Goal: Information Seeking & Learning: Learn about a topic

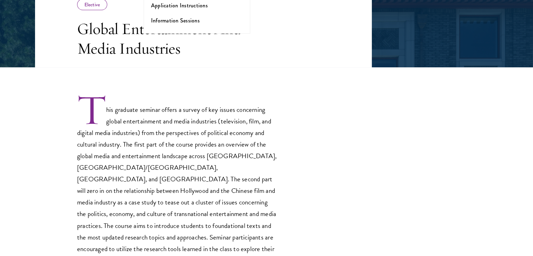
scroll to position [150, 0]
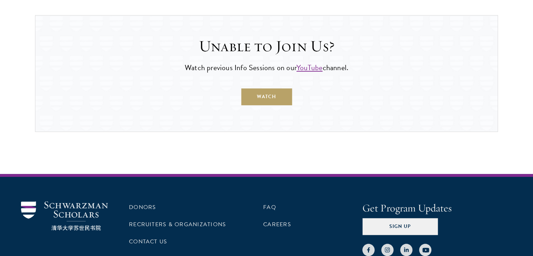
scroll to position [564, 0]
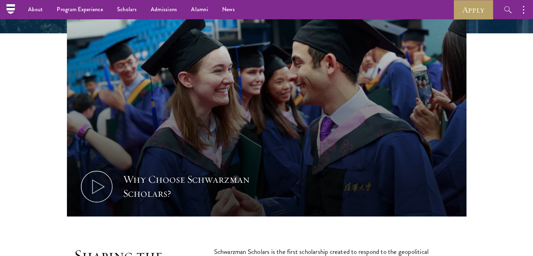
scroll to position [229, 0]
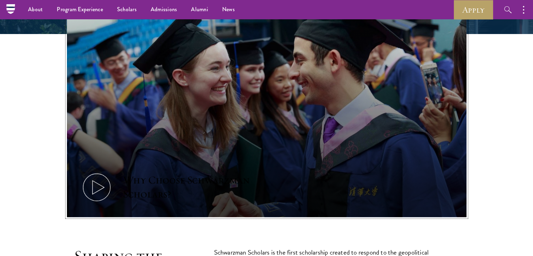
click at [98, 183] on icon at bounding box center [97, 187] width 32 height 32
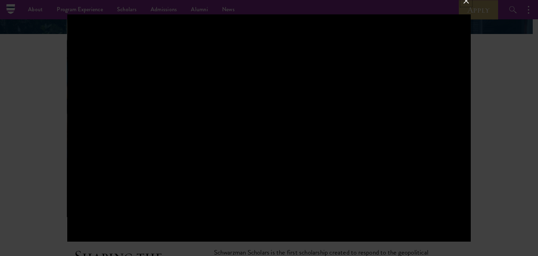
click at [465, 0] on button at bounding box center [466, 0] width 9 height 9
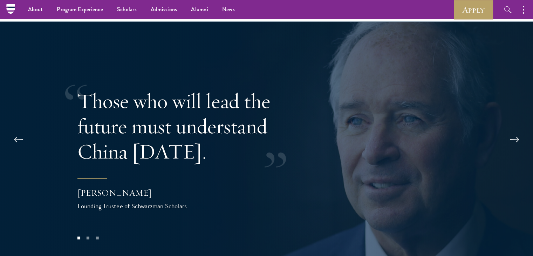
scroll to position [1357, 0]
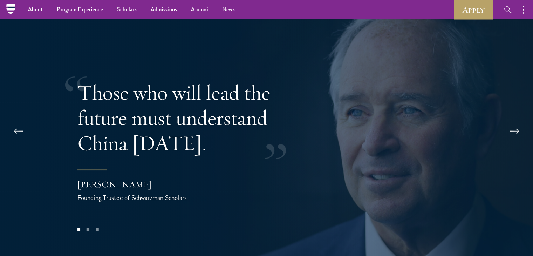
click at [513, 100] on div at bounding box center [266, 141] width 533 height 256
click at [513, 122] on button at bounding box center [514, 132] width 23 height 20
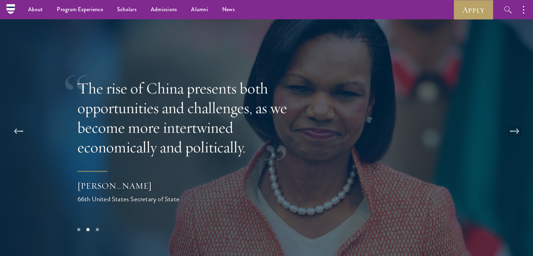
click at [513, 122] on button at bounding box center [514, 132] width 23 height 20
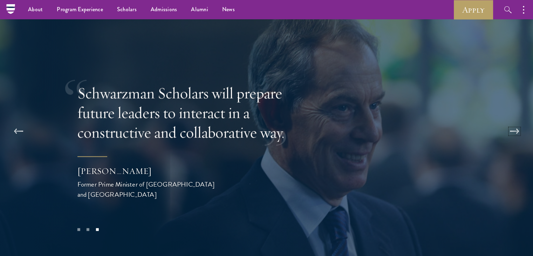
click at [513, 122] on button at bounding box center [514, 132] width 23 height 20
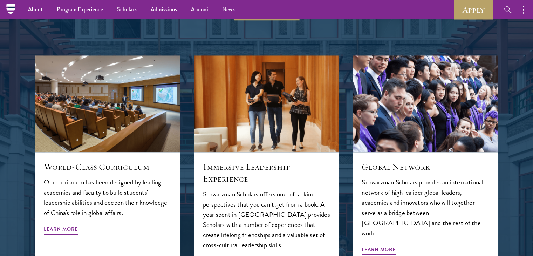
scroll to position [702, 0]
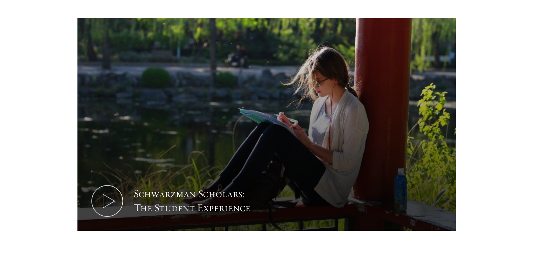
scroll to position [392, 0]
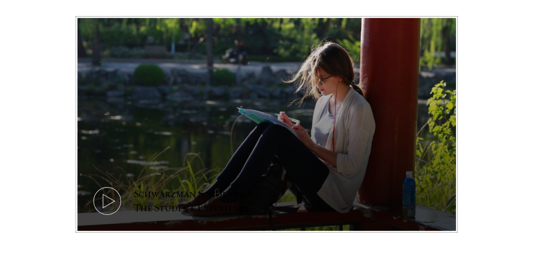
click at [111, 188] on icon at bounding box center [107, 201] width 32 height 32
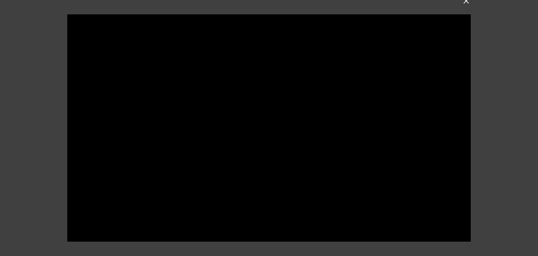
click at [132, 152] on div at bounding box center [269, 127] width 404 height 227
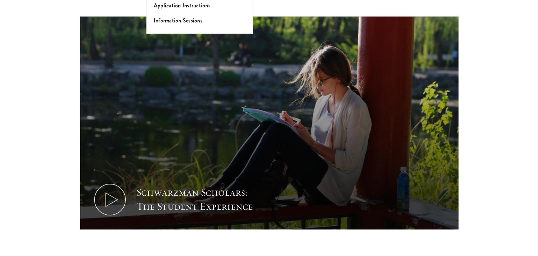
scroll to position [401, 0]
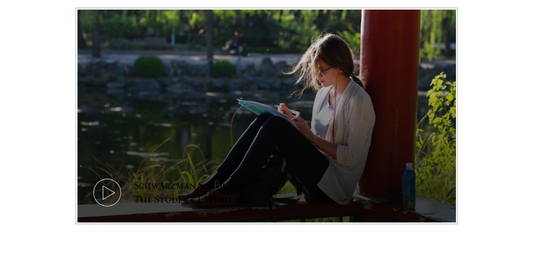
click at [105, 186] on use at bounding box center [109, 193] width 12 height 14
click at [103, 186] on use at bounding box center [109, 193] width 12 height 14
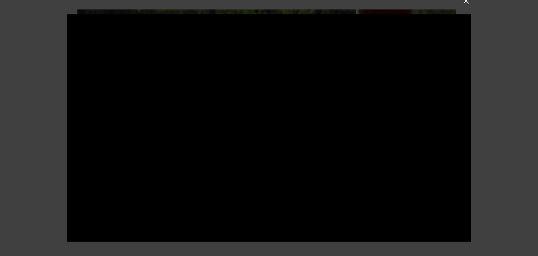
click at [465, 4] on button at bounding box center [466, 0] width 9 height 9
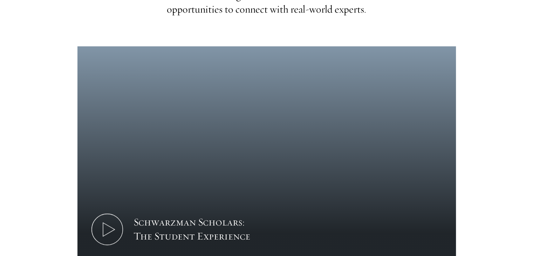
scroll to position [364, 0]
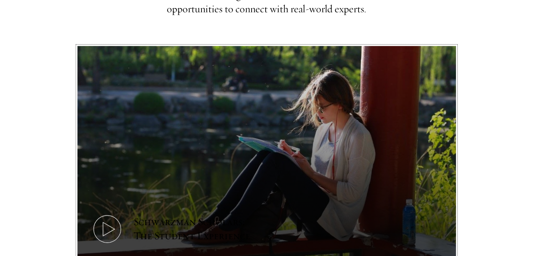
click at [114, 213] on icon at bounding box center [107, 229] width 32 height 32
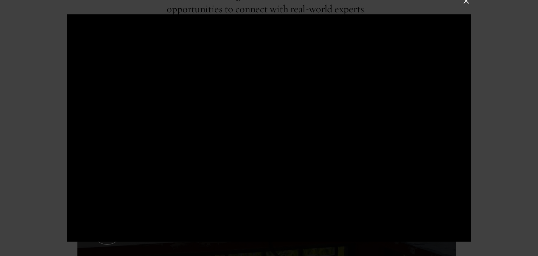
click at [459, 3] on div at bounding box center [269, 128] width 538 height 256
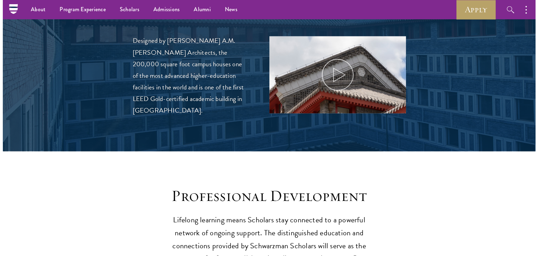
scroll to position [762, 0]
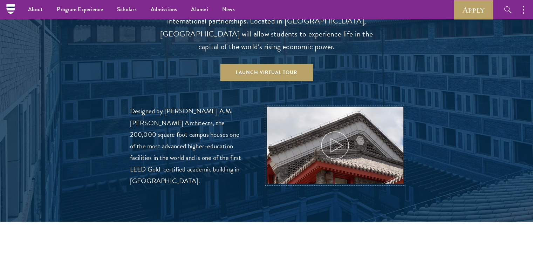
click at [336, 129] on icon at bounding box center [335, 145] width 32 height 32
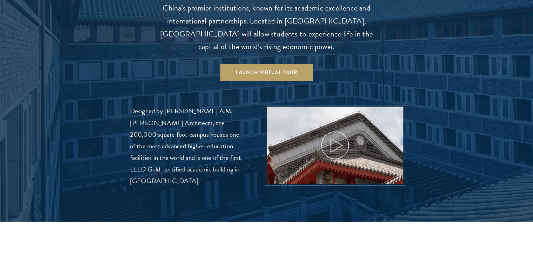
click at [337, 136] on icon at bounding box center [335, 145] width 32 height 32
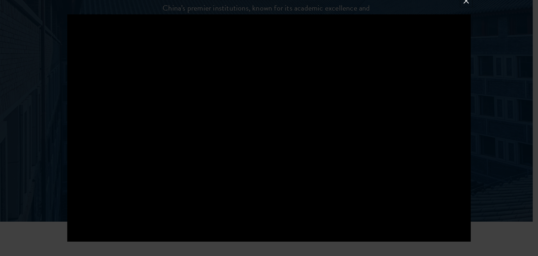
click at [467, 4] on button at bounding box center [466, 0] width 9 height 9
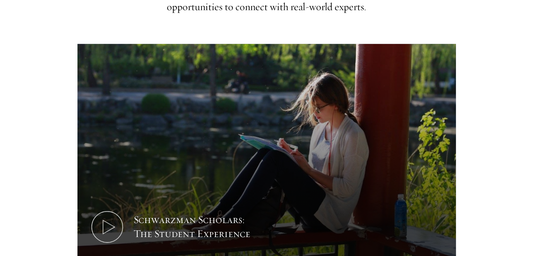
scroll to position [375, 0]
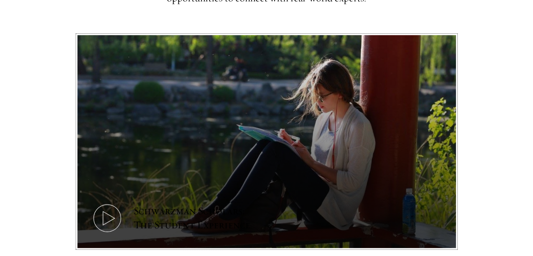
click at [113, 202] on icon at bounding box center [107, 218] width 32 height 32
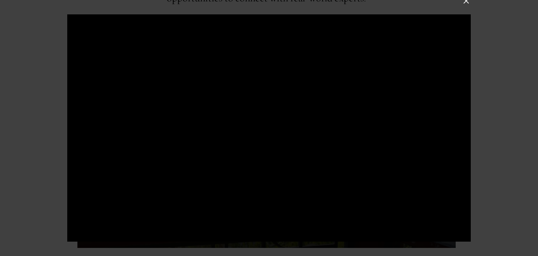
click at [463, 1] on button at bounding box center [466, 0] width 9 height 9
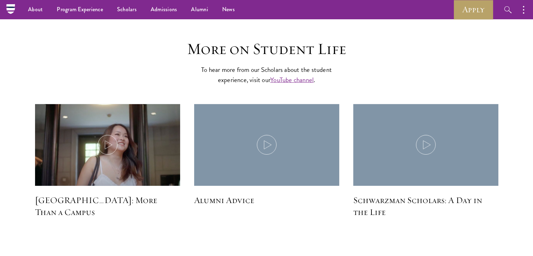
scroll to position [2048, 0]
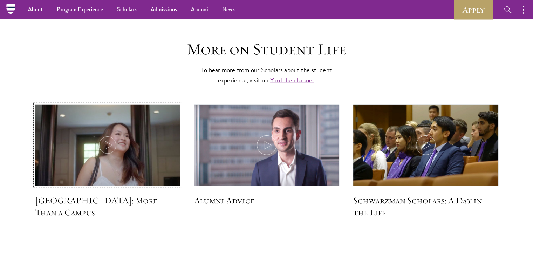
click at [118, 117] on img at bounding box center [107, 146] width 154 height 89
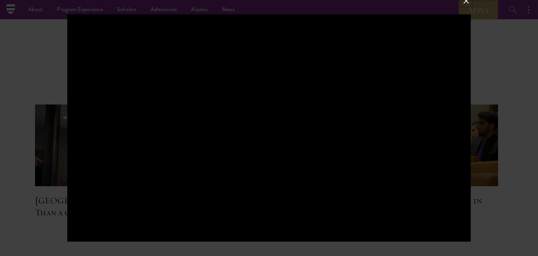
click at [467, 3] on button at bounding box center [466, 0] width 9 height 9
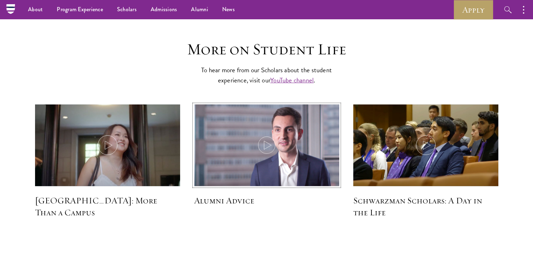
click at [262, 135] on icon at bounding box center [267, 145] width 20 height 20
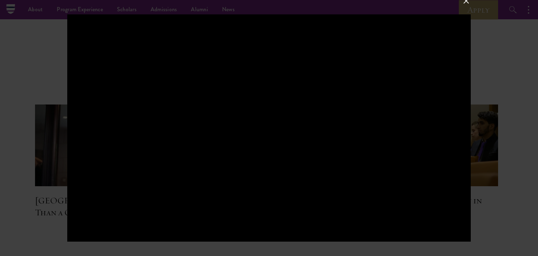
click at [462, 0] on button at bounding box center [466, 0] width 9 height 9
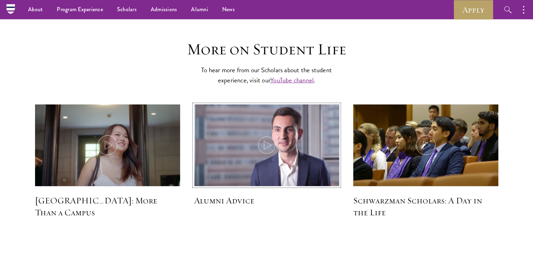
click at [282, 107] on img at bounding box center [267, 146] width 154 height 89
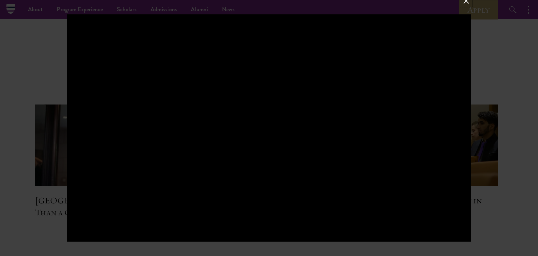
click at [468, 1] on button at bounding box center [466, 0] width 9 height 9
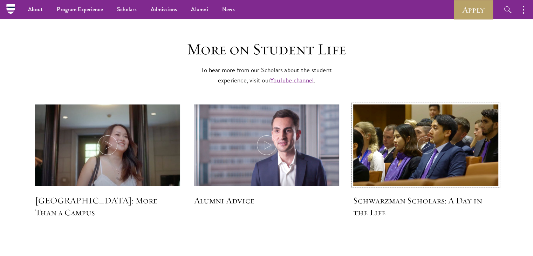
click at [421, 135] on icon at bounding box center [426, 145] width 20 height 20
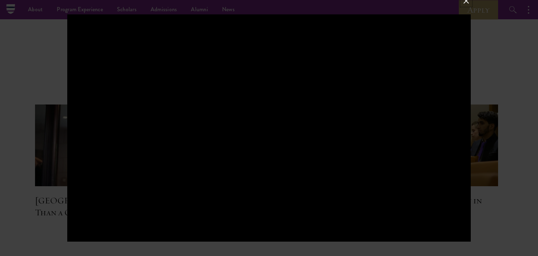
click at [464, 3] on button at bounding box center [466, 0] width 9 height 9
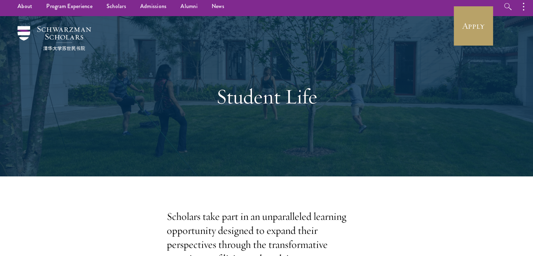
scroll to position [0, 0]
